Goal: Task Accomplishment & Management: Use online tool/utility

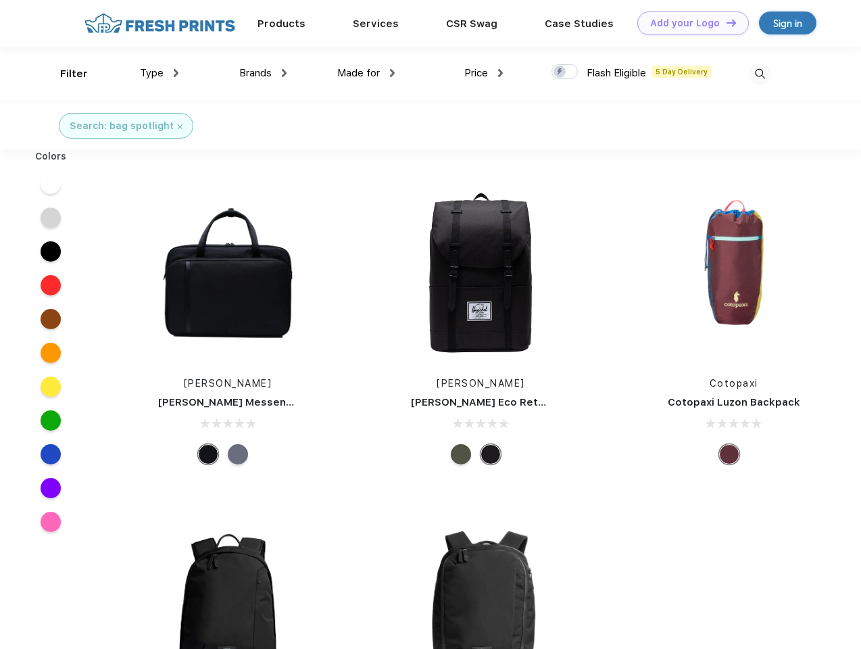
scroll to position [1, 0]
click at [688, 23] on link "Add your Logo Design Tool" at bounding box center [692, 23] width 111 height 24
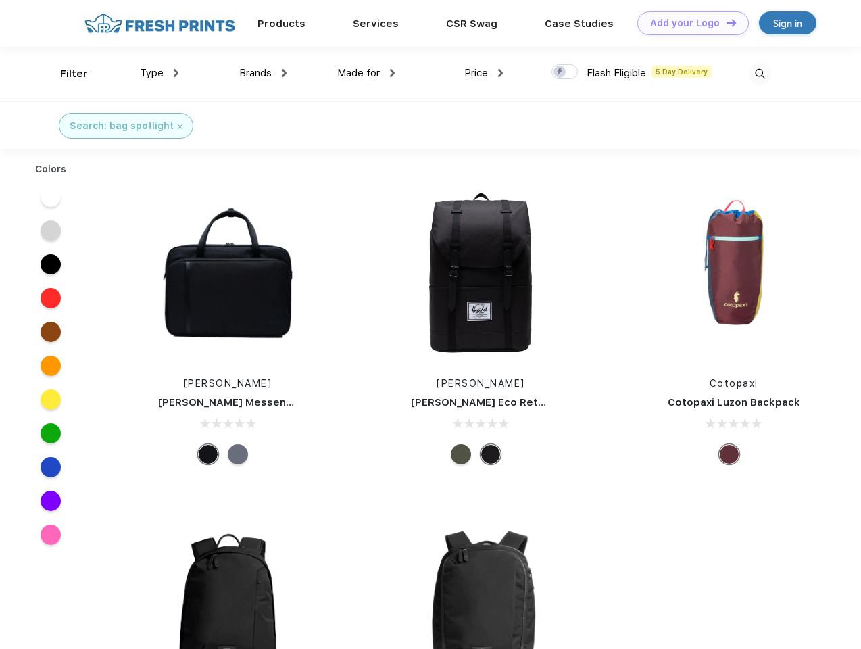
click at [0, 0] on div "Design Tool" at bounding box center [0, 0] width 0 height 0
click at [725, 22] on link "Add your Logo Design Tool" at bounding box center [692, 23] width 111 height 24
click at [65, 74] on div "Filter" at bounding box center [74, 74] width 28 height 16
click at [159, 73] on span "Type" at bounding box center [152, 73] width 24 height 12
click at [263, 73] on span "Brands" at bounding box center [255, 73] width 32 height 12
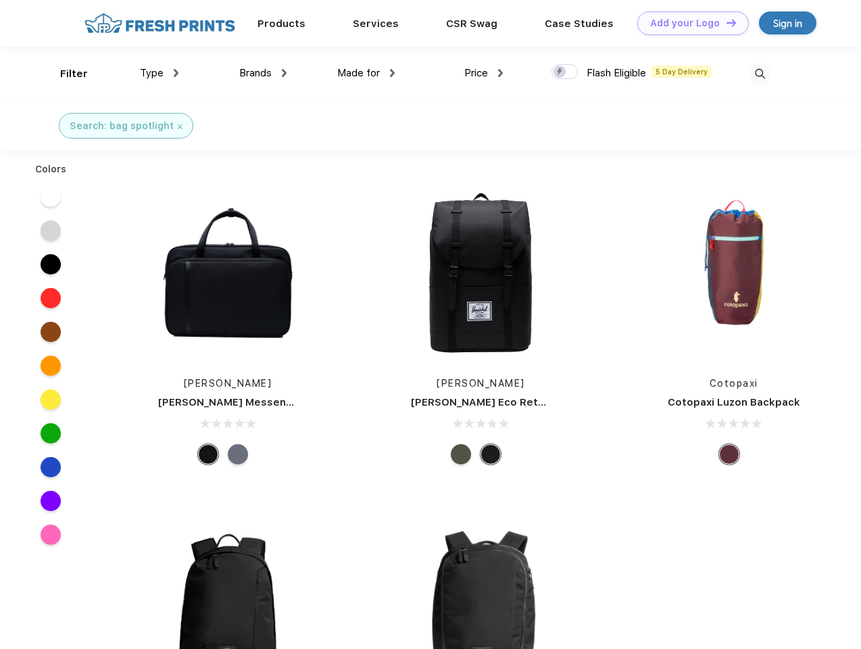
click at [366, 73] on span "Made for" at bounding box center [358, 73] width 43 height 12
click at [484, 73] on span "Price" at bounding box center [476, 73] width 24 height 12
click at [565, 72] on div at bounding box center [564, 71] width 26 height 15
click at [560, 72] on input "checkbox" at bounding box center [555, 68] width 9 height 9
click at [759, 74] on img at bounding box center [760, 74] width 22 height 22
